Goal: Information Seeking & Learning: Learn about a topic

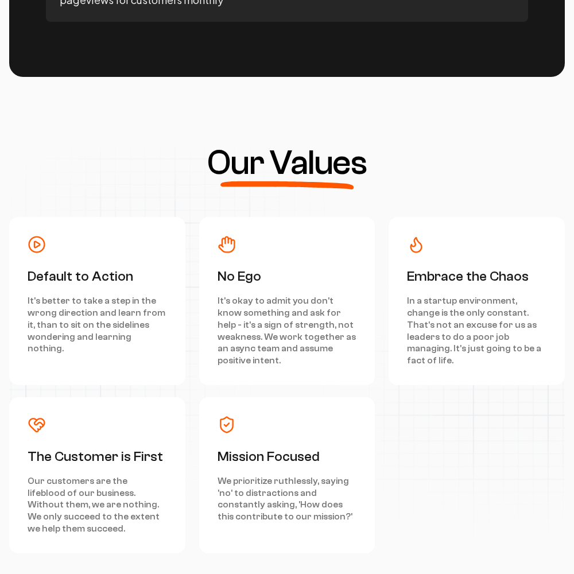
scroll to position [5167, 0]
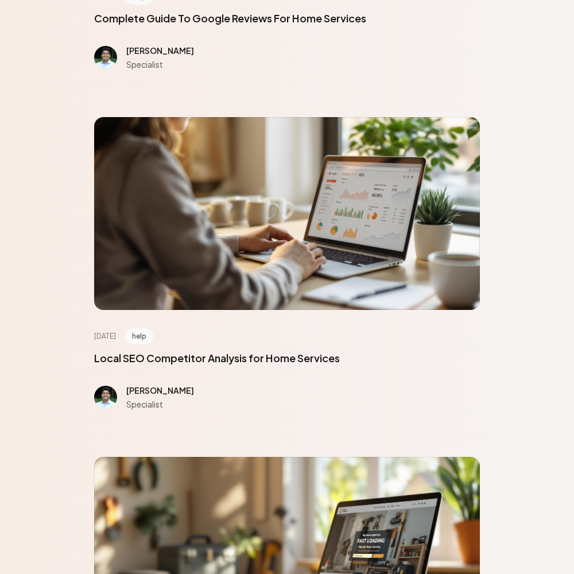
scroll to position [5167, 0]
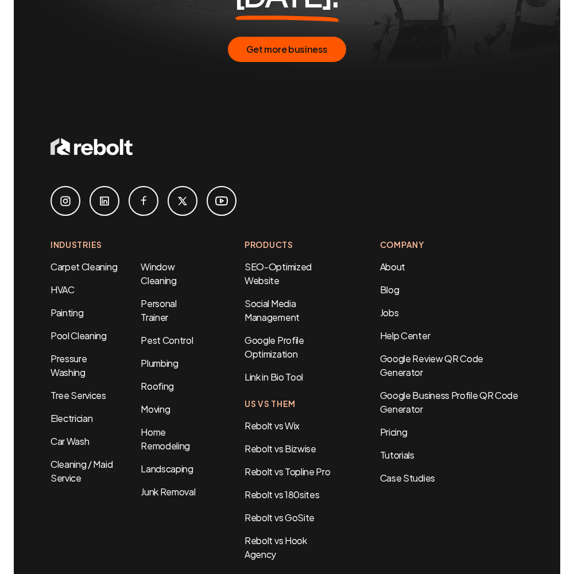
scroll to position [674, 0]
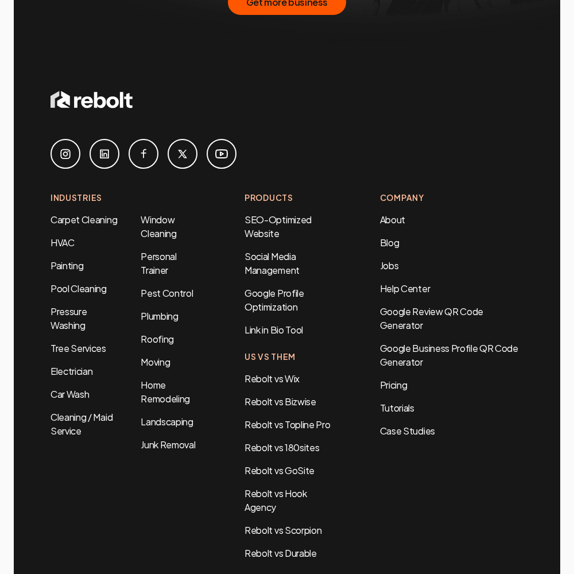
scroll to position [2349, 0]
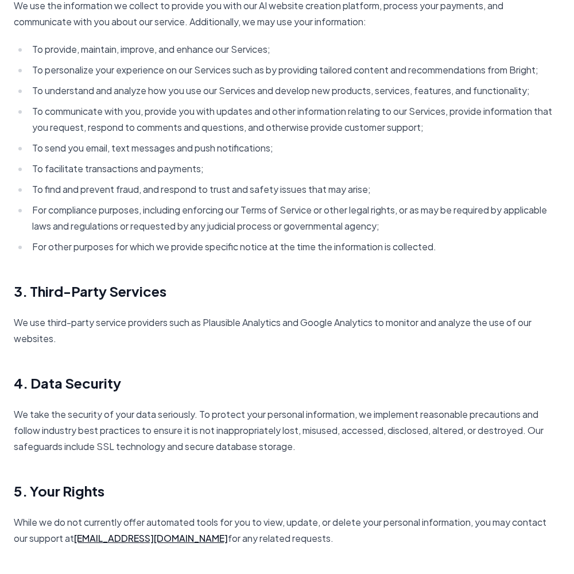
scroll to position [1661, 0]
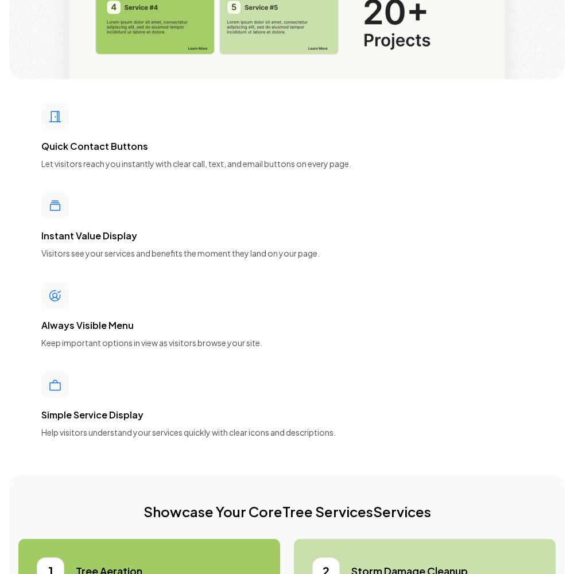
scroll to position [5167, 0]
